Goal: Information Seeking & Learning: Learn about a topic

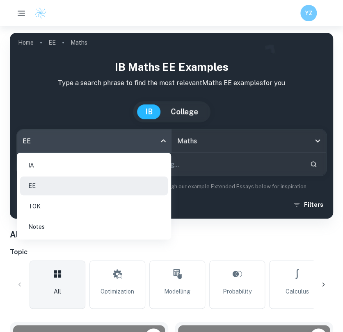
click at [157, 145] on body "We value your privacy We use cookies to enhance your browsing experience, serve…" at bounding box center [171, 192] width 343 height 332
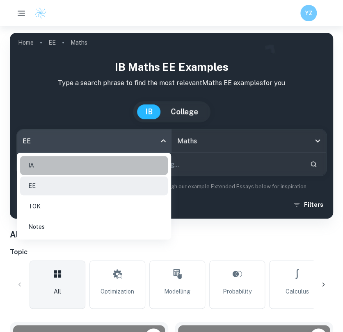
click at [109, 164] on li "IA" at bounding box center [94, 165] width 148 height 19
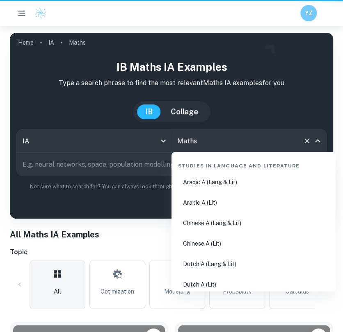
click at [258, 137] on input "Maths" at bounding box center [237, 141] width 124 height 16
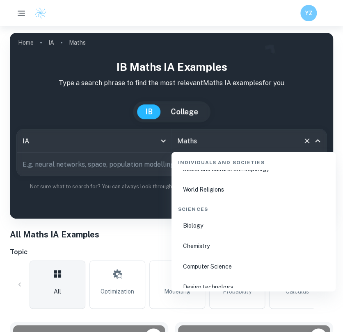
scroll to position [1243, 0]
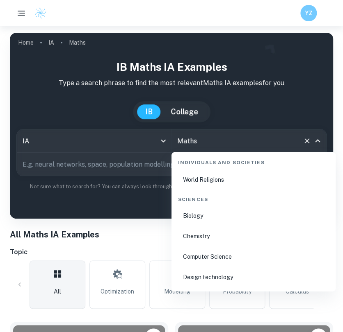
click at [210, 233] on li "Chemistry" at bounding box center [253, 236] width 157 height 19
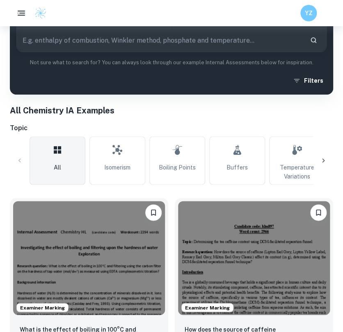
scroll to position [124, 0]
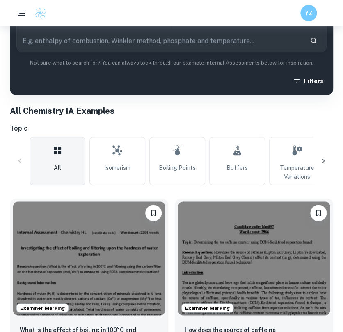
click at [325, 171] on div "All Isomerism Boiling Points Buffers Temperature Variations Concentration Varia…" at bounding box center [171, 161] width 323 height 48
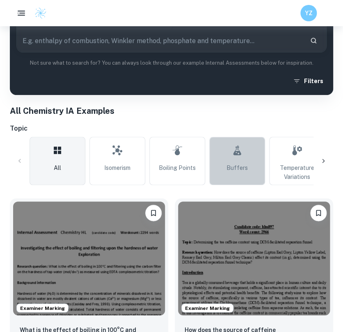
click at [232, 165] on span "Buffers" at bounding box center [236, 168] width 21 height 9
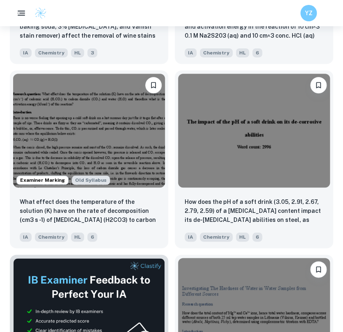
scroll to position [4710, 0]
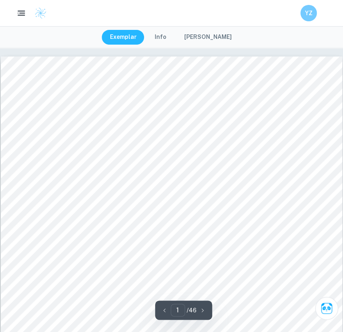
scroll to position [136, 0]
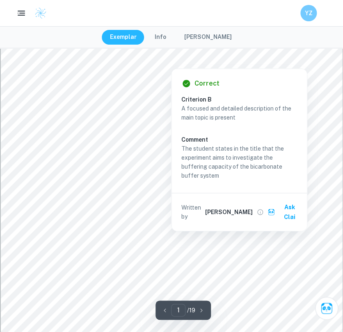
scroll to position [36, 0]
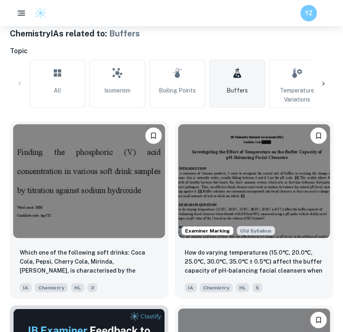
scroll to position [202, 0]
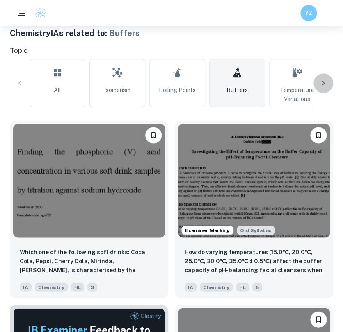
click at [319, 83] on icon at bounding box center [323, 83] width 8 height 8
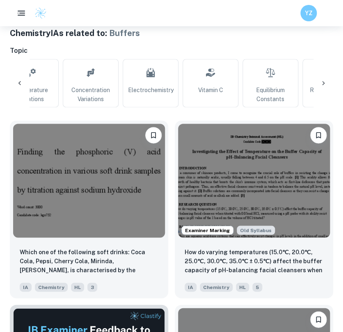
scroll to position [0, 275]
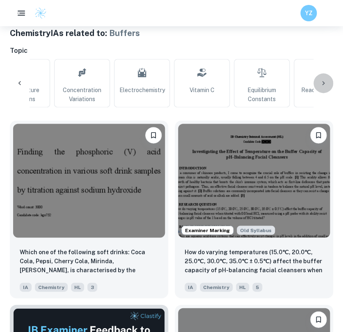
click at [319, 83] on icon at bounding box center [323, 83] width 8 height 8
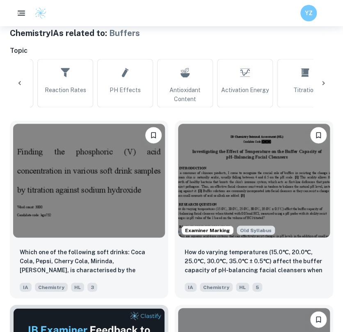
scroll to position [0, 549]
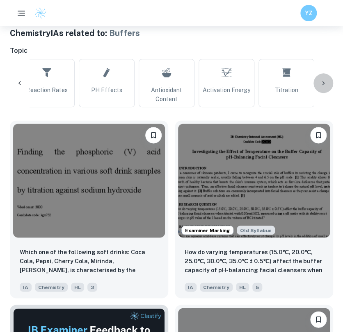
click at [319, 83] on icon at bounding box center [323, 83] width 8 height 8
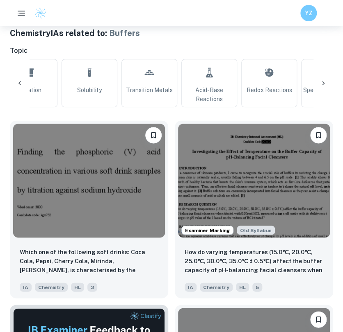
scroll to position [0, 824]
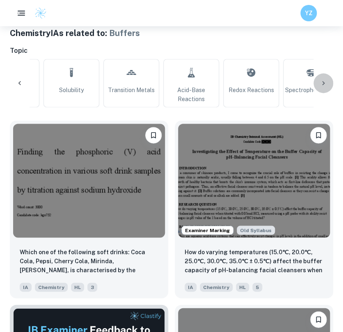
click at [319, 83] on icon at bounding box center [323, 83] width 8 height 8
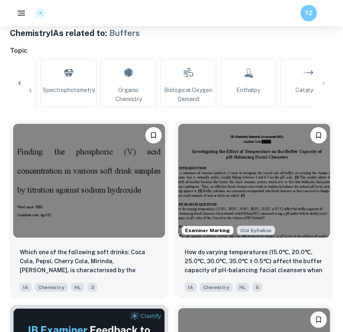
scroll to position [0, 1089]
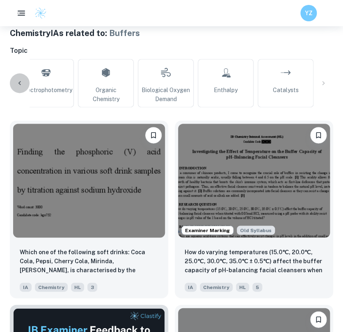
click at [16, 83] on icon at bounding box center [20, 83] width 8 height 8
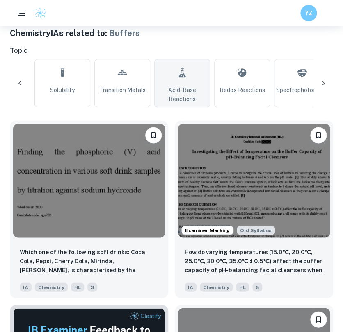
scroll to position [0, 814]
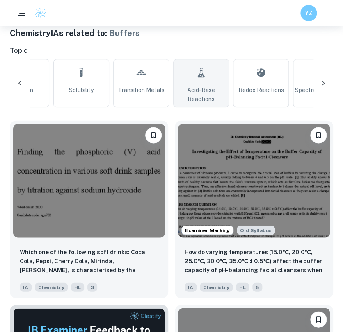
click at [202, 77] on icon at bounding box center [201, 73] width 10 height 20
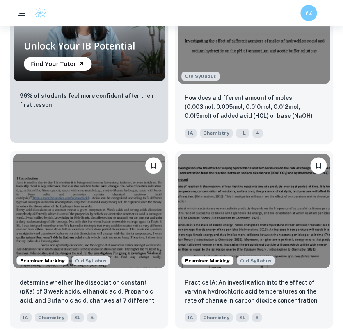
scroll to position [909, 0]
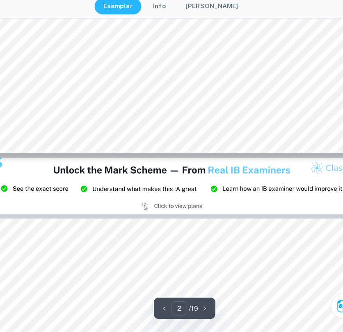
scroll to position [849, 0]
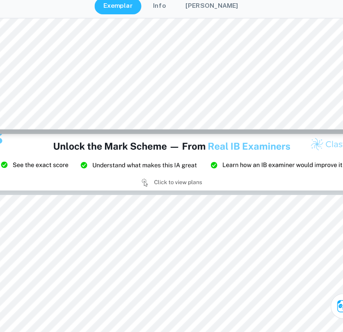
type input "3"
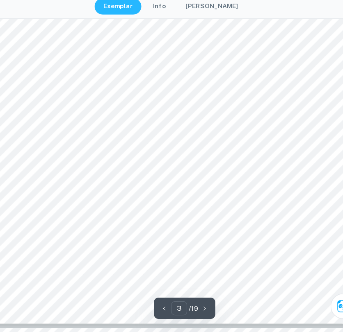
scroll to position [1175, 0]
